Goal: Information Seeking & Learning: Learn about a topic

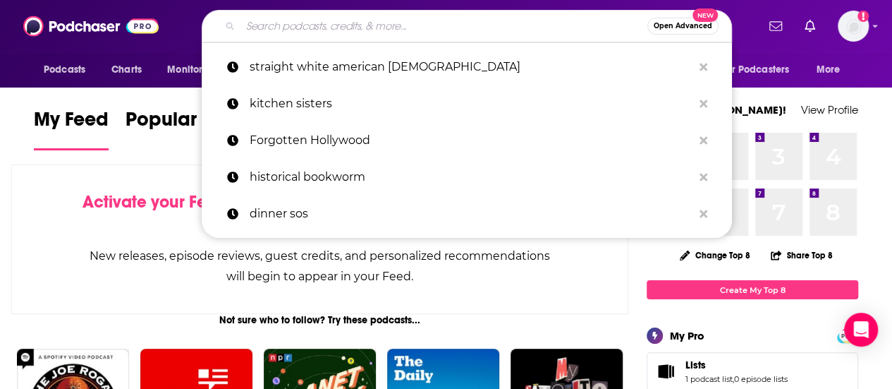
click at [386, 25] on input "Search podcasts, credits, & more..." at bounding box center [444, 26] width 407 height 23
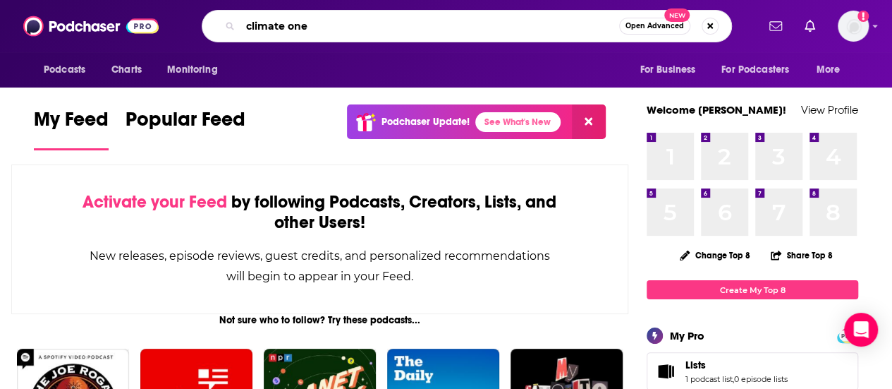
type input "climate one"
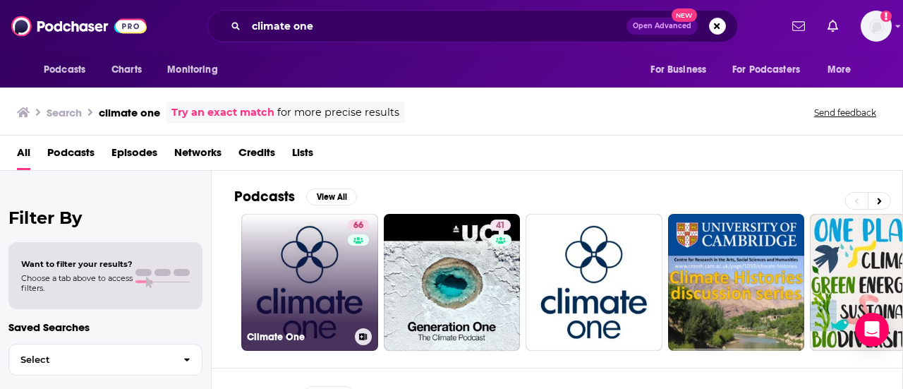
click at [319, 247] on link "66 Climate One" at bounding box center [309, 282] width 137 height 137
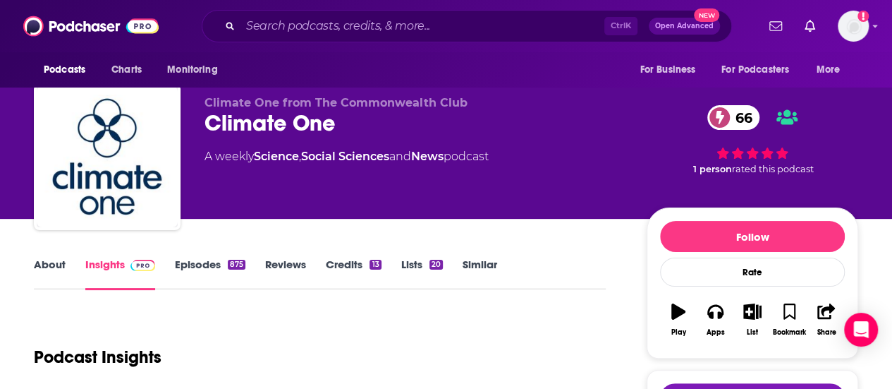
scroll to position [282, 0]
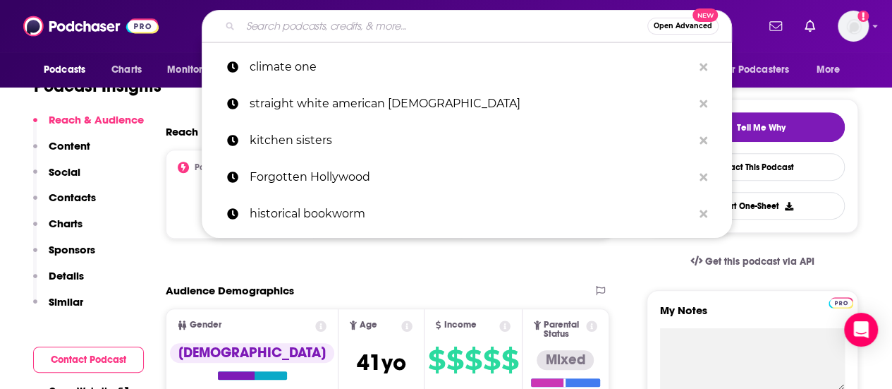
click at [418, 18] on input "Search podcasts, credits, & more..." at bounding box center [444, 26] width 407 height 23
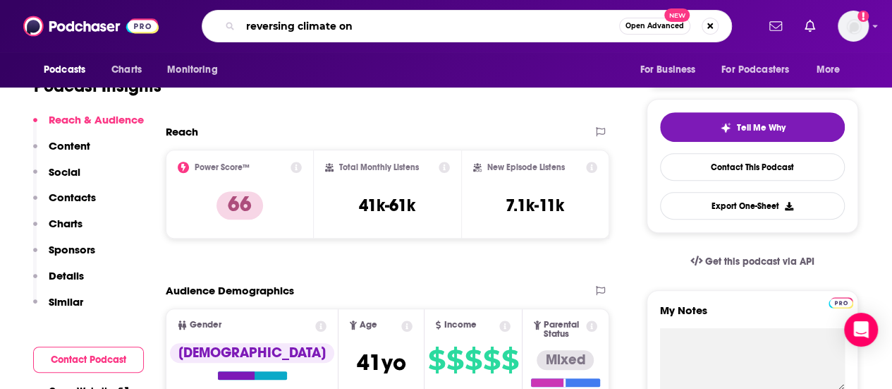
type input "reversing climate one"
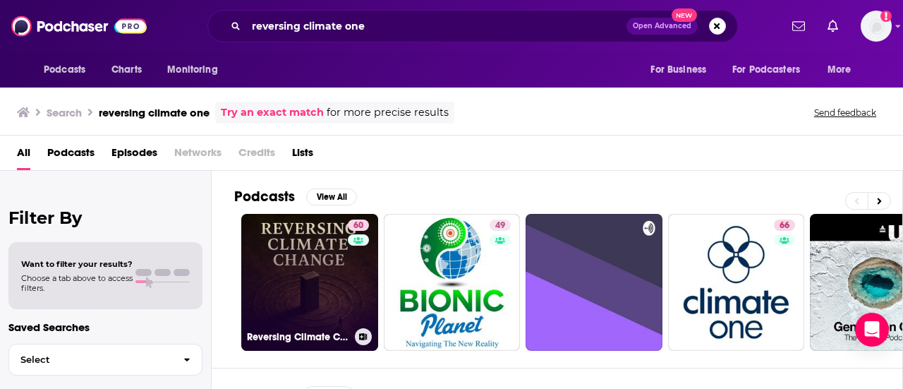
click at [279, 277] on link "60 Reversing Climate Change" at bounding box center [309, 282] width 137 height 137
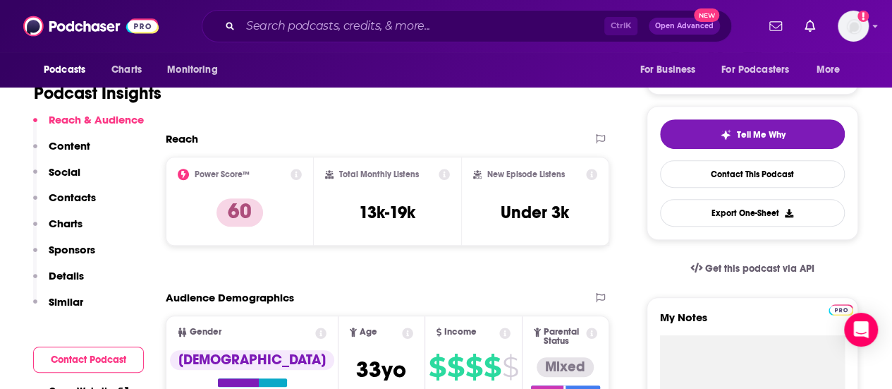
scroll to position [212, 0]
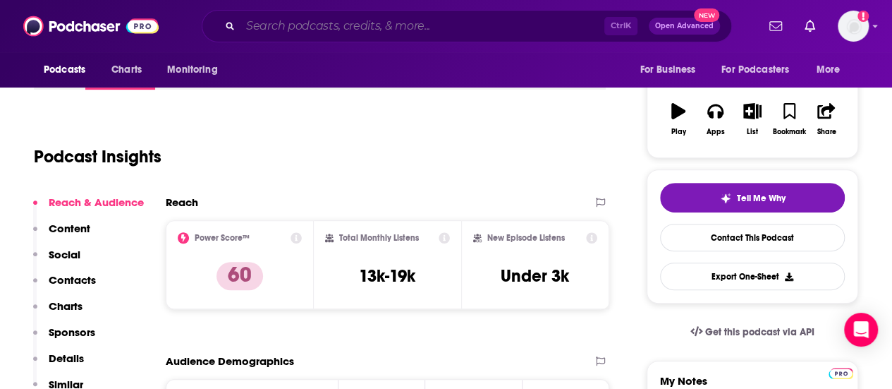
click at [326, 26] on input "Search podcasts, credits, & more..." at bounding box center [423, 26] width 364 height 23
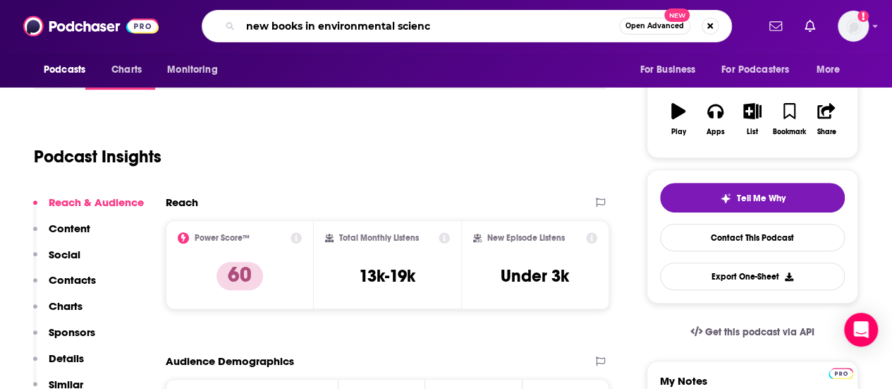
type input "new books in environmental science"
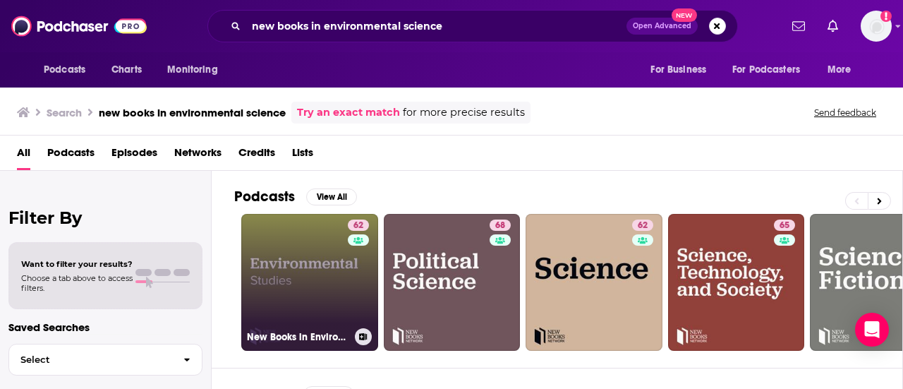
click at [288, 248] on link "62 New Books in Environmental Studies" at bounding box center [309, 282] width 137 height 137
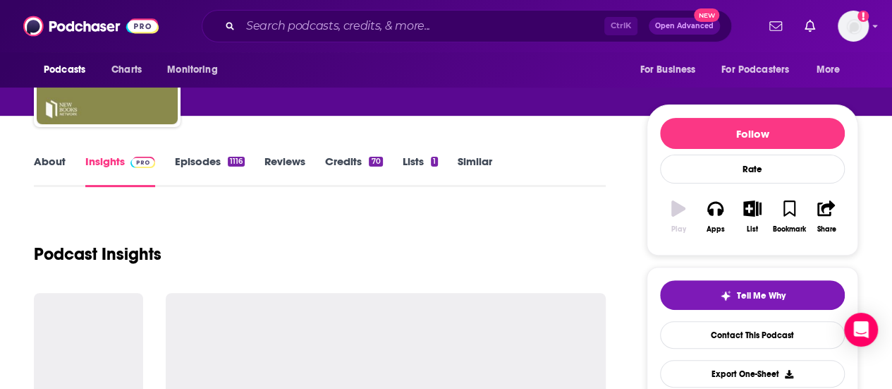
scroll to position [212, 0]
